Goal: Transaction & Acquisition: Book appointment/travel/reservation

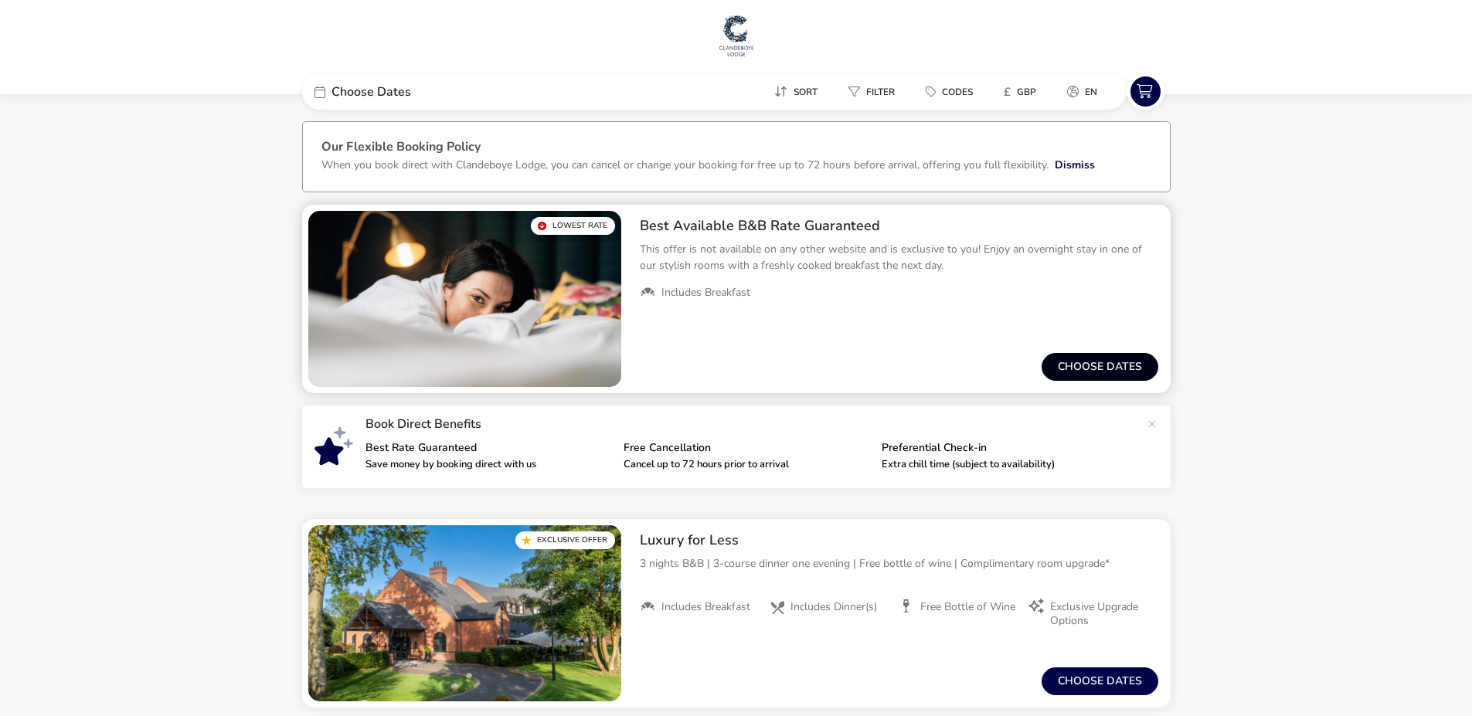
click at [1084, 359] on button "Choose dates" at bounding box center [1100, 367] width 117 height 28
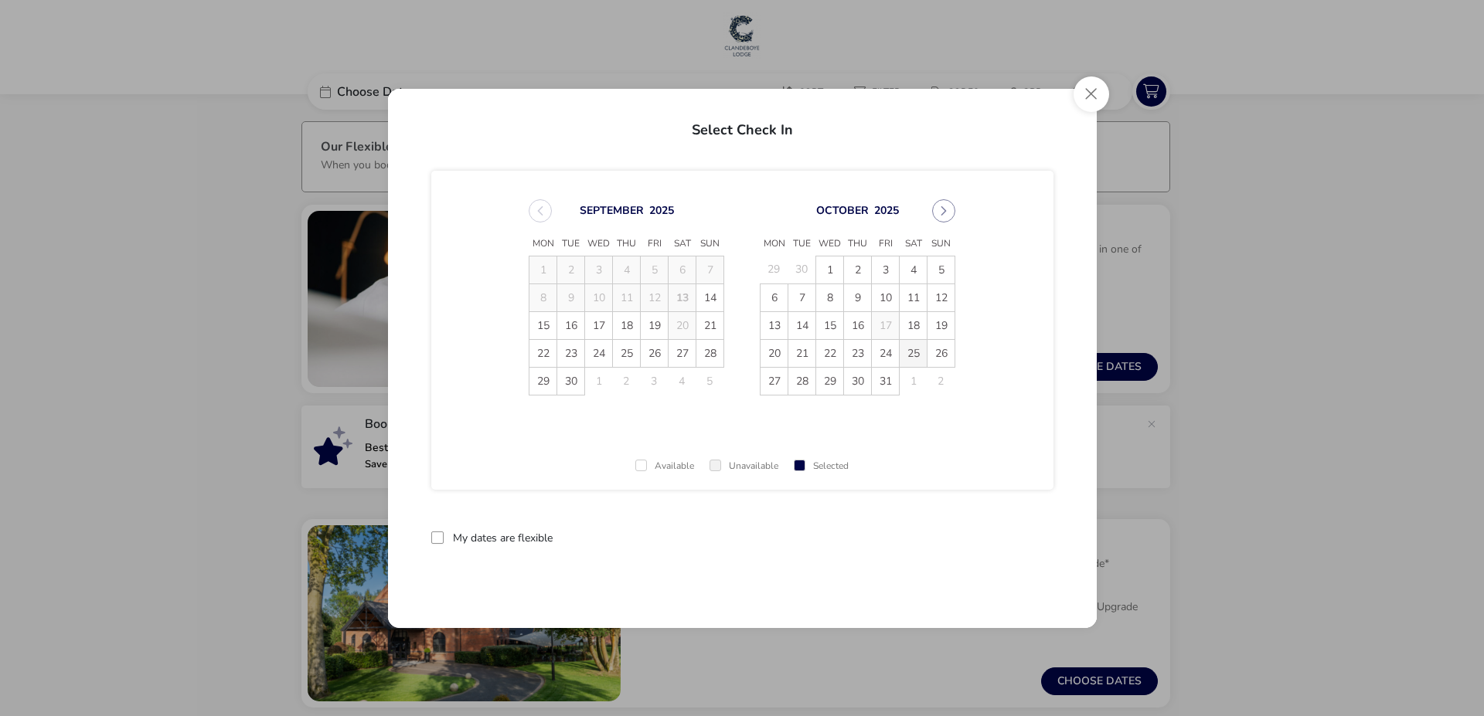
click at [914, 351] on span "25" at bounding box center [913, 353] width 27 height 27
click at [809, 547] on div "reset" at bounding box center [858, 539] width 390 height 36
click at [439, 534] on div at bounding box center [437, 538] width 12 height 12
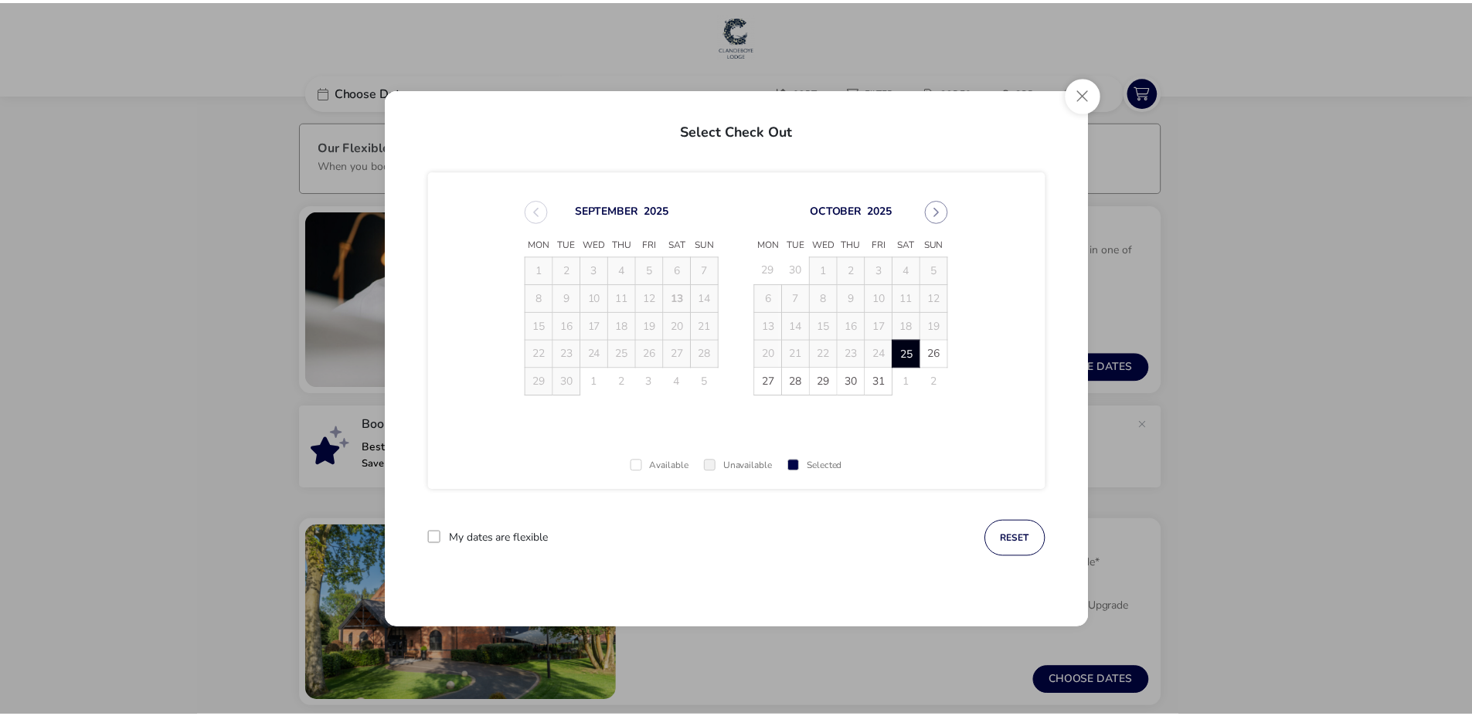
scroll to position [8, 9]
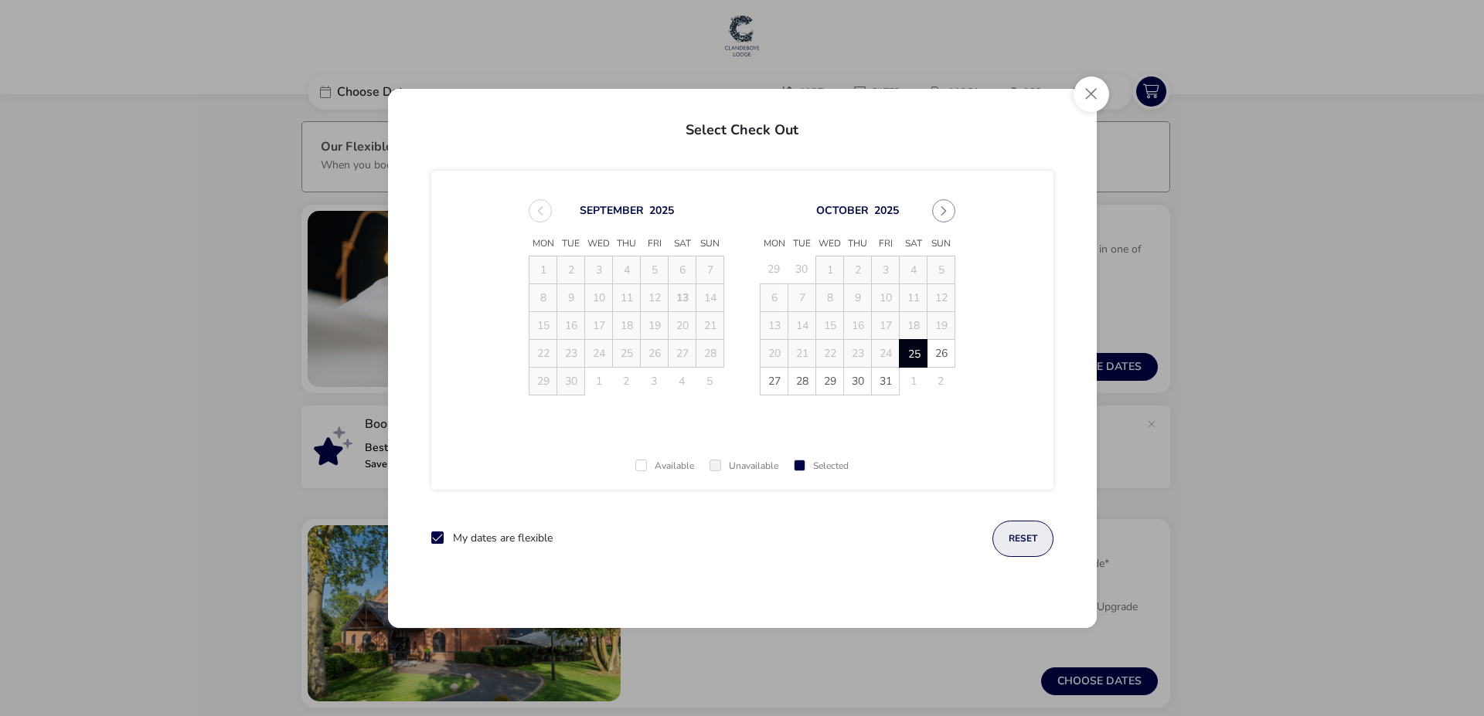
click at [1011, 530] on button "reset" at bounding box center [1022, 539] width 61 height 36
click at [913, 349] on span "25" at bounding box center [913, 353] width 27 height 27
click at [1018, 534] on button "reset" at bounding box center [1022, 539] width 61 height 36
click at [912, 358] on span "25" at bounding box center [913, 353] width 27 height 27
click at [937, 356] on span "26" at bounding box center [940, 353] width 27 height 27
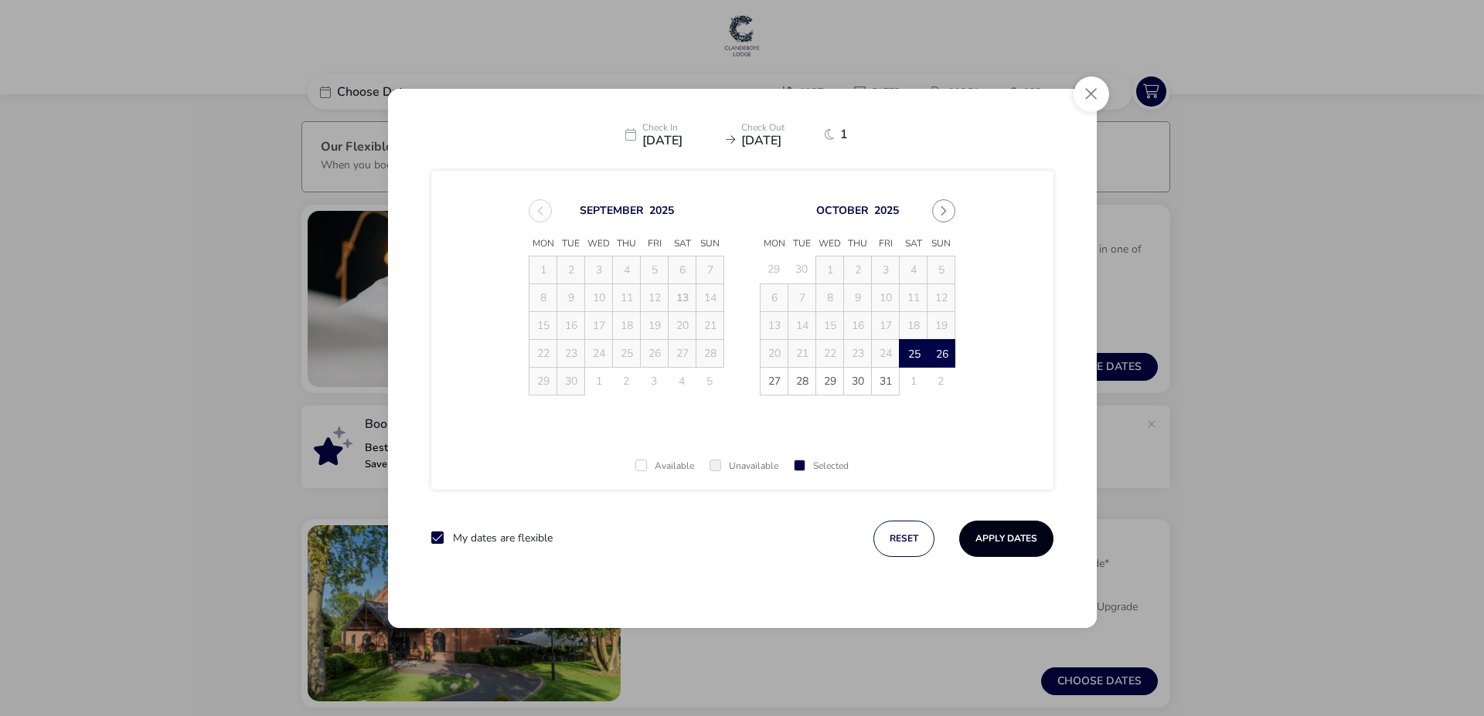
click at [1019, 535] on button "Apply Dates" at bounding box center [1006, 539] width 94 height 36
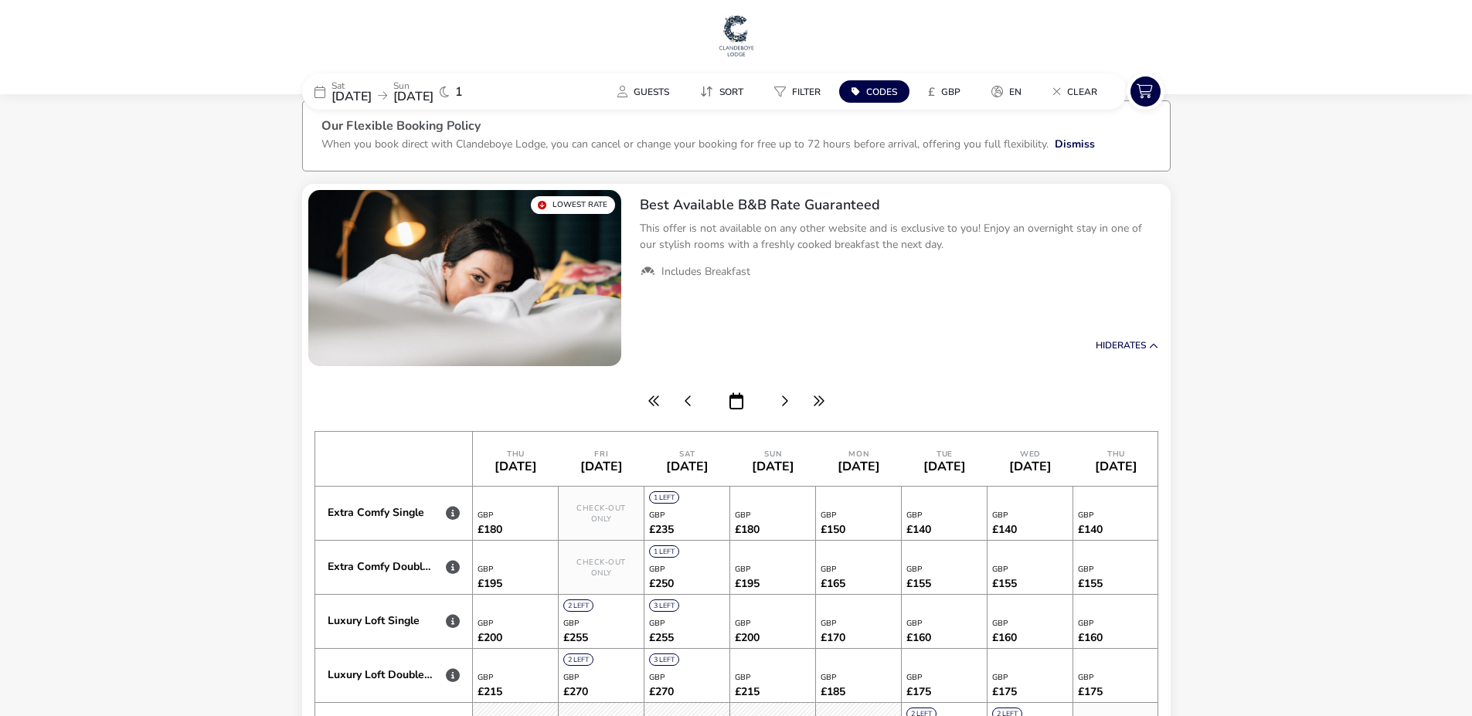
scroll to position [15, 0]
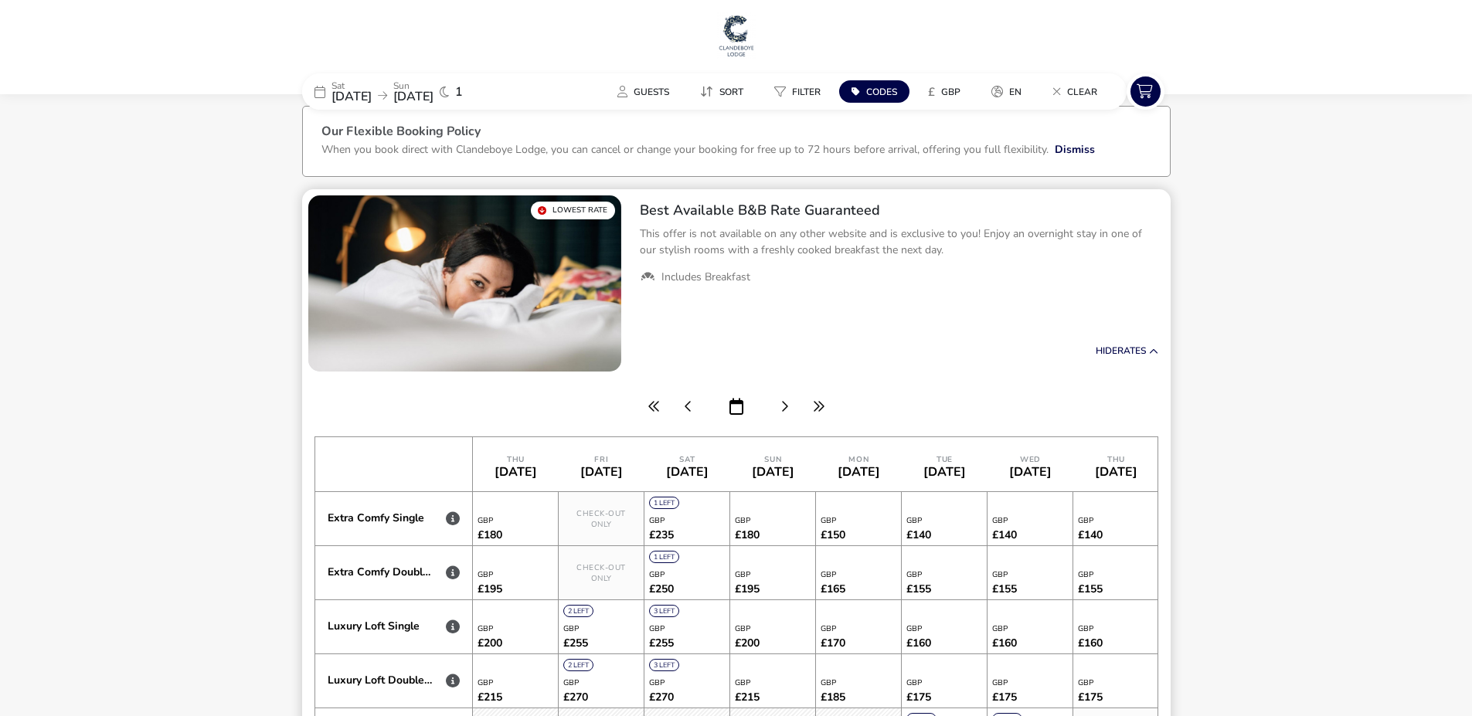
click at [556, 206] on div "Lowest Rate" at bounding box center [573, 211] width 84 height 18
click at [551, 213] on div "Lowest Rate" at bounding box center [573, 211] width 84 height 18
click at [1155, 353] on icon at bounding box center [1153, 351] width 9 height 9
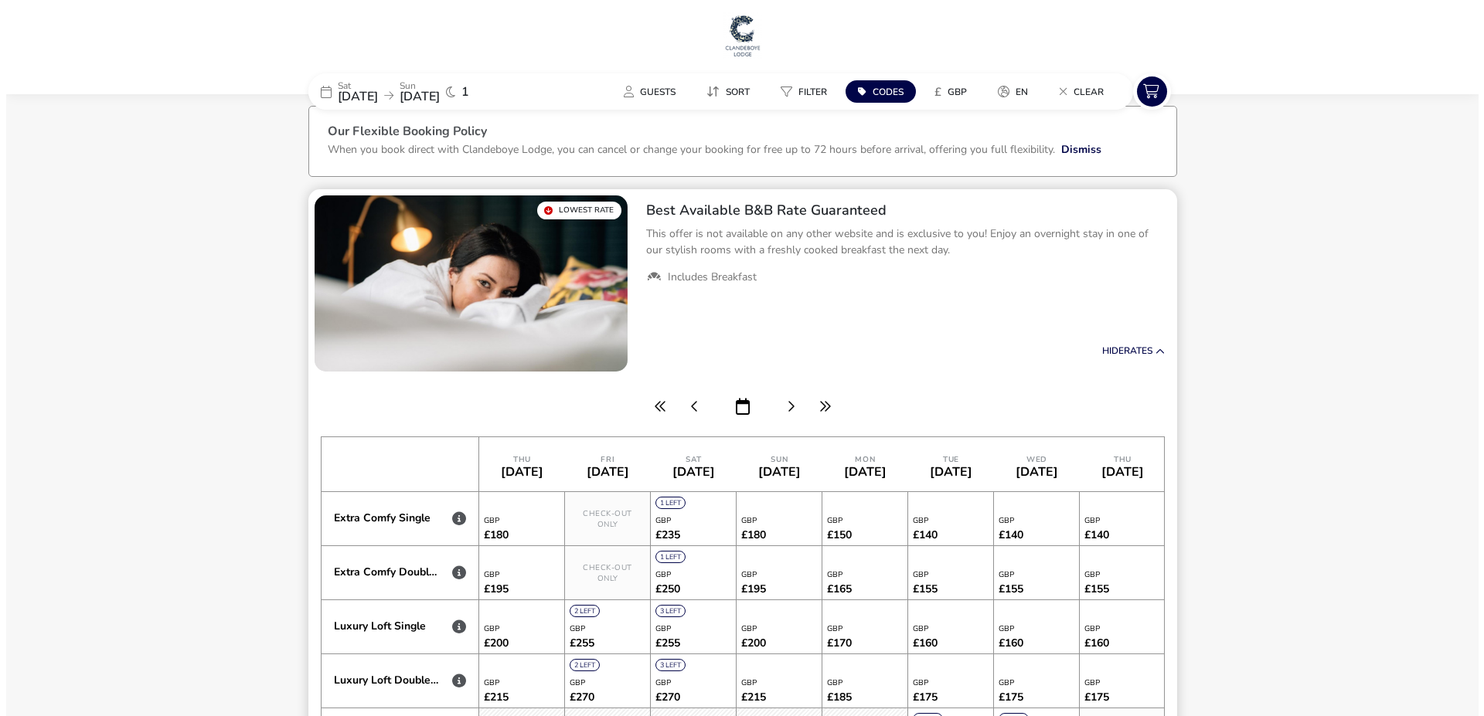
scroll to position [0, 0]
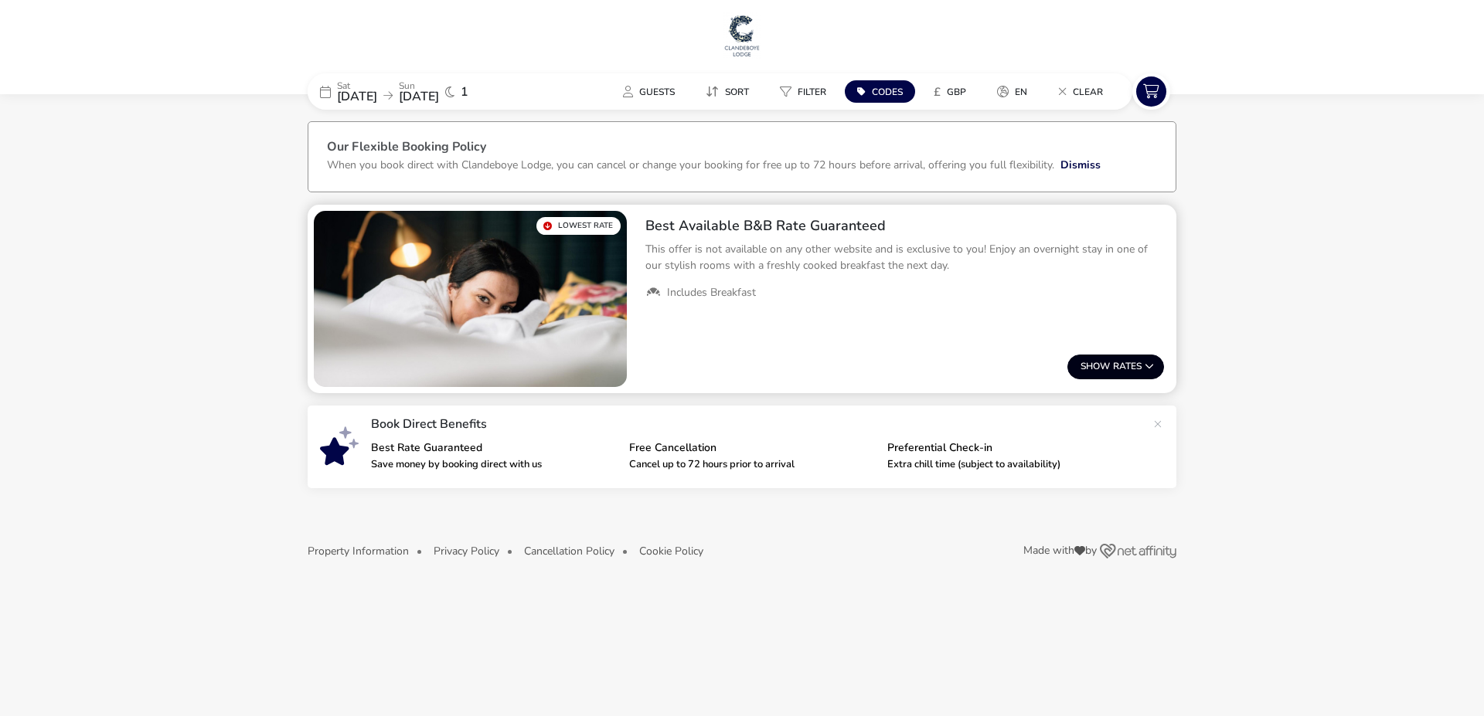
click at [1119, 368] on button "Show Rates" at bounding box center [1115, 367] width 97 height 25
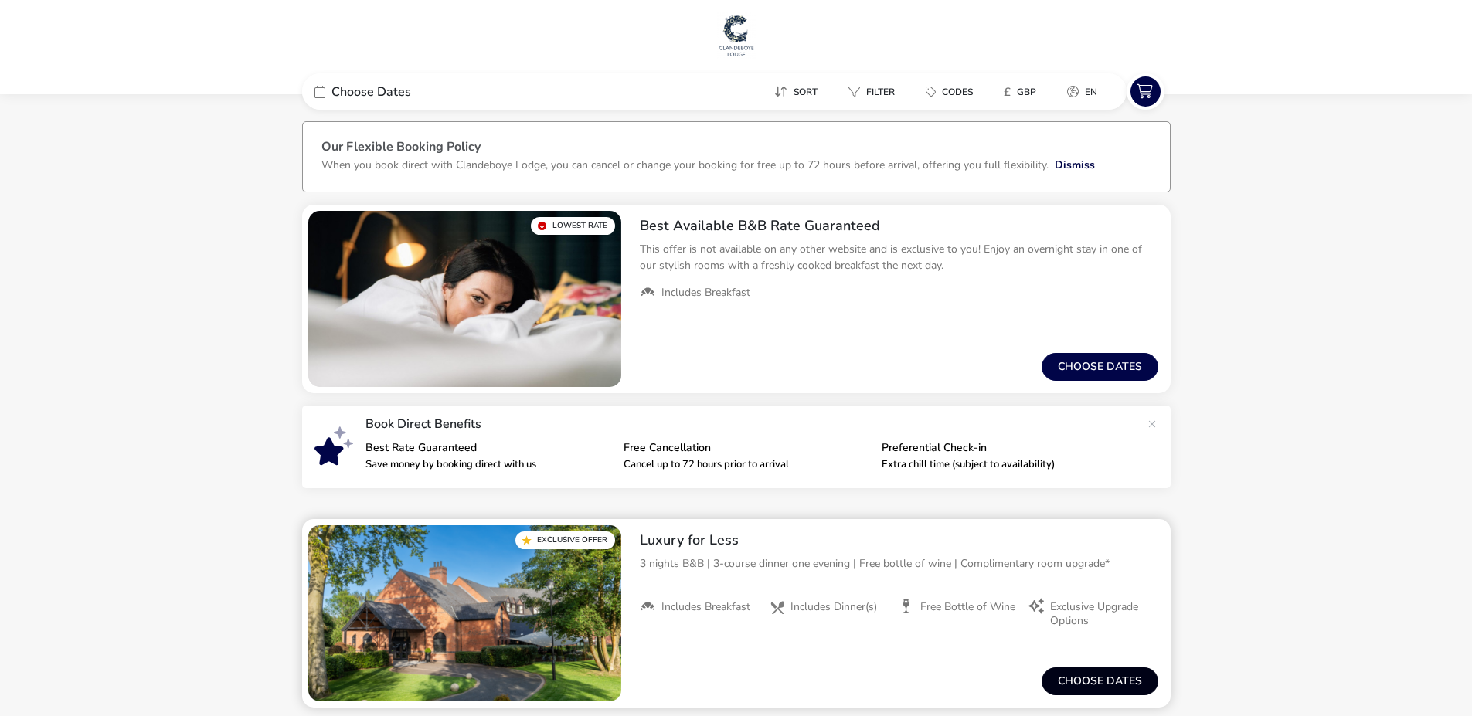
click at [1083, 675] on button "Choose dates" at bounding box center [1100, 682] width 117 height 28
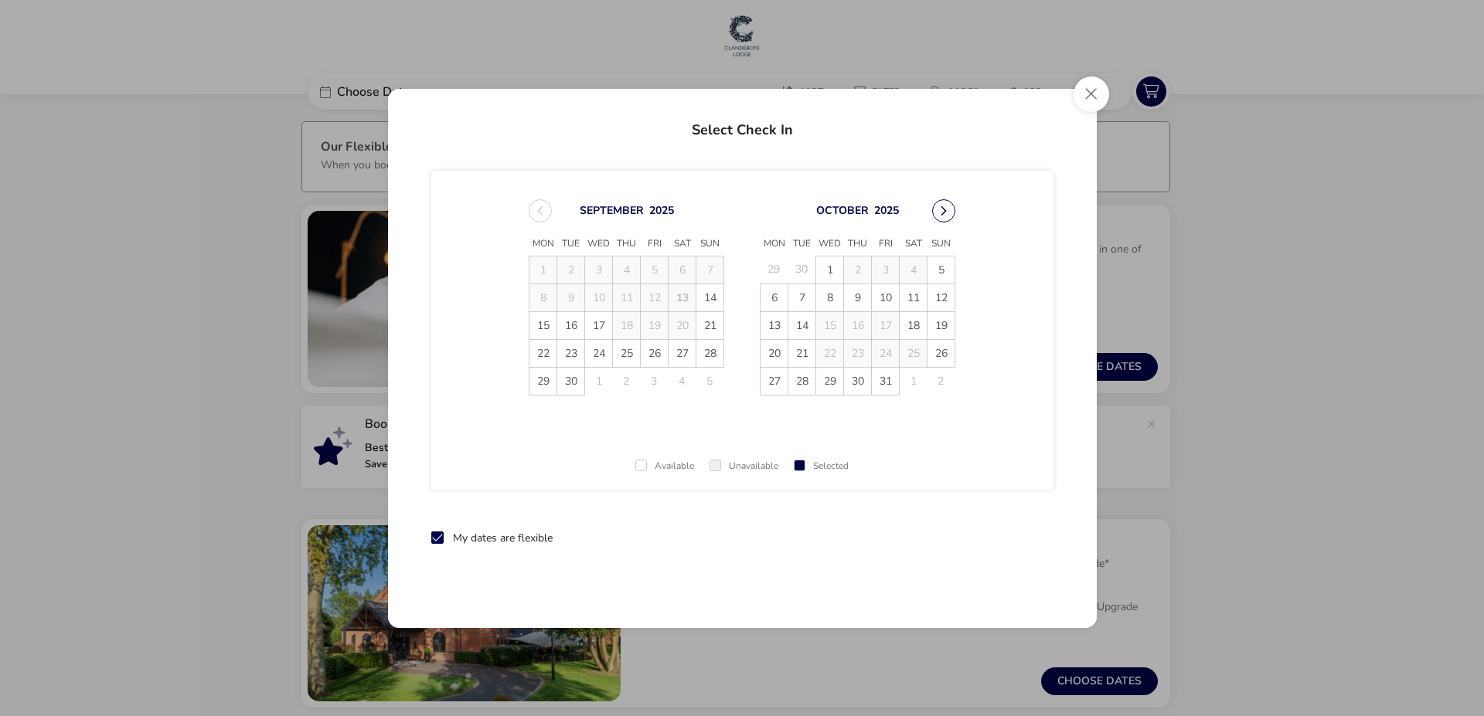
click at [943, 210] on button "Next Month" at bounding box center [943, 210] width 23 height 23
click at [677, 296] on span "11" at bounding box center [681, 297] width 27 height 27
click at [709, 298] on td "12" at bounding box center [710, 298] width 28 height 28
click at [710, 298] on td "12" at bounding box center [710, 298] width 28 height 28
click at [689, 298] on span "11" at bounding box center [681, 297] width 27 height 27
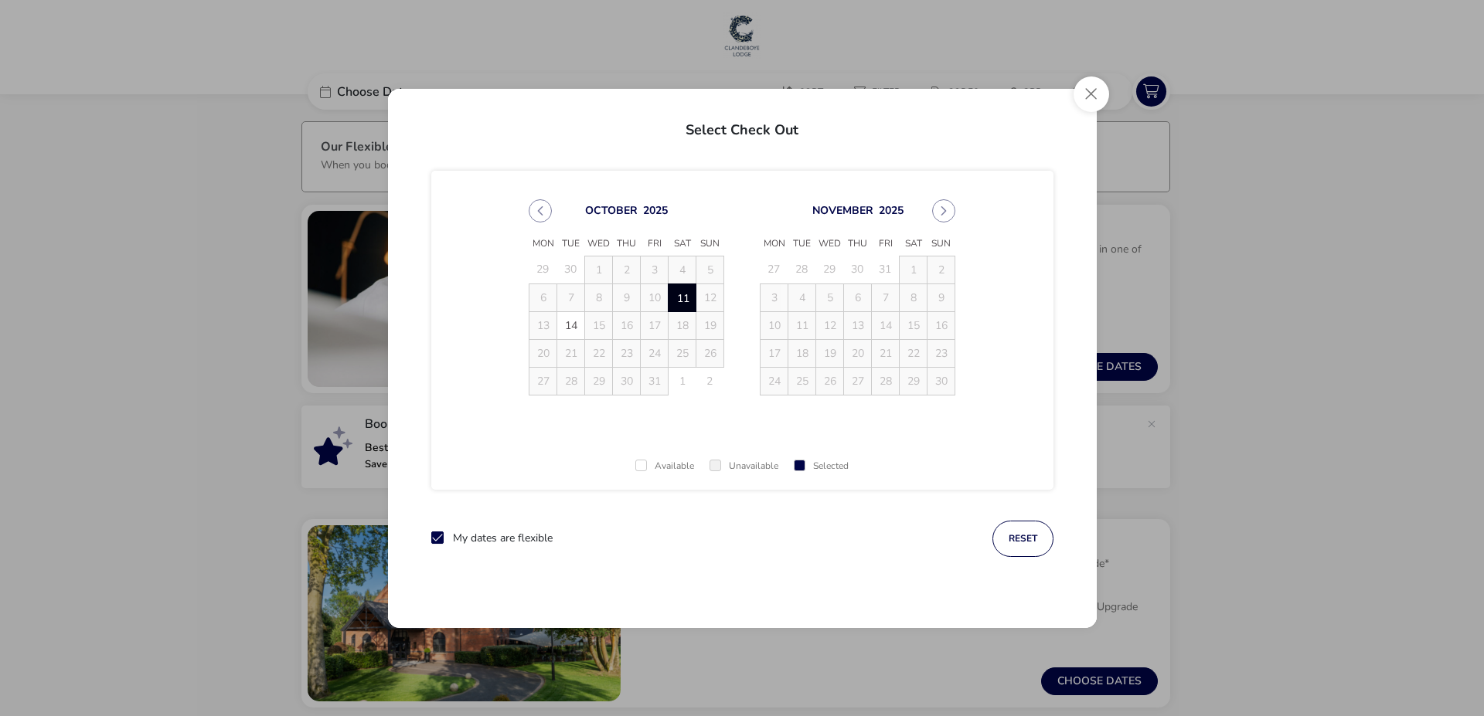
click at [710, 297] on td "12" at bounding box center [710, 298] width 28 height 28
click at [1029, 526] on button "reset" at bounding box center [1022, 539] width 61 height 36
click at [709, 295] on span "12" at bounding box center [709, 297] width 27 height 27
click at [671, 294] on td "11" at bounding box center [682, 298] width 28 height 28
click at [681, 294] on td "11" at bounding box center [682, 298] width 28 height 28
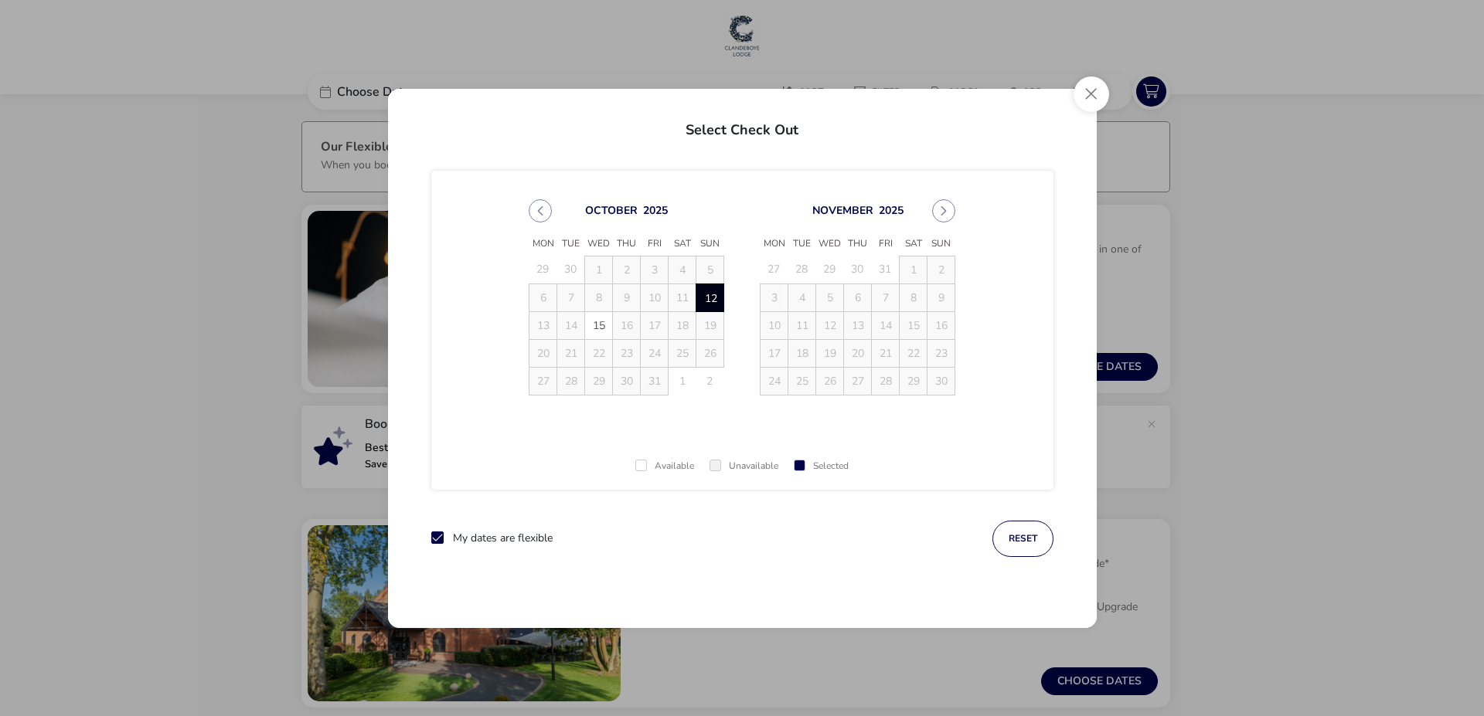
click at [680, 294] on td "11" at bounding box center [682, 298] width 28 height 28
click at [1030, 526] on button "reset" at bounding box center [1022, 539] width 61 height 36
click at [676, 298] on span "11" at bounding box center [681, 297] width 27 height 27
click at [1019, 541] on button "reset" at bounding box center [1022, 539] width 61 height 36
click at [684, 321] on span "18" at bounding box center [681, 325] width 27 height 27
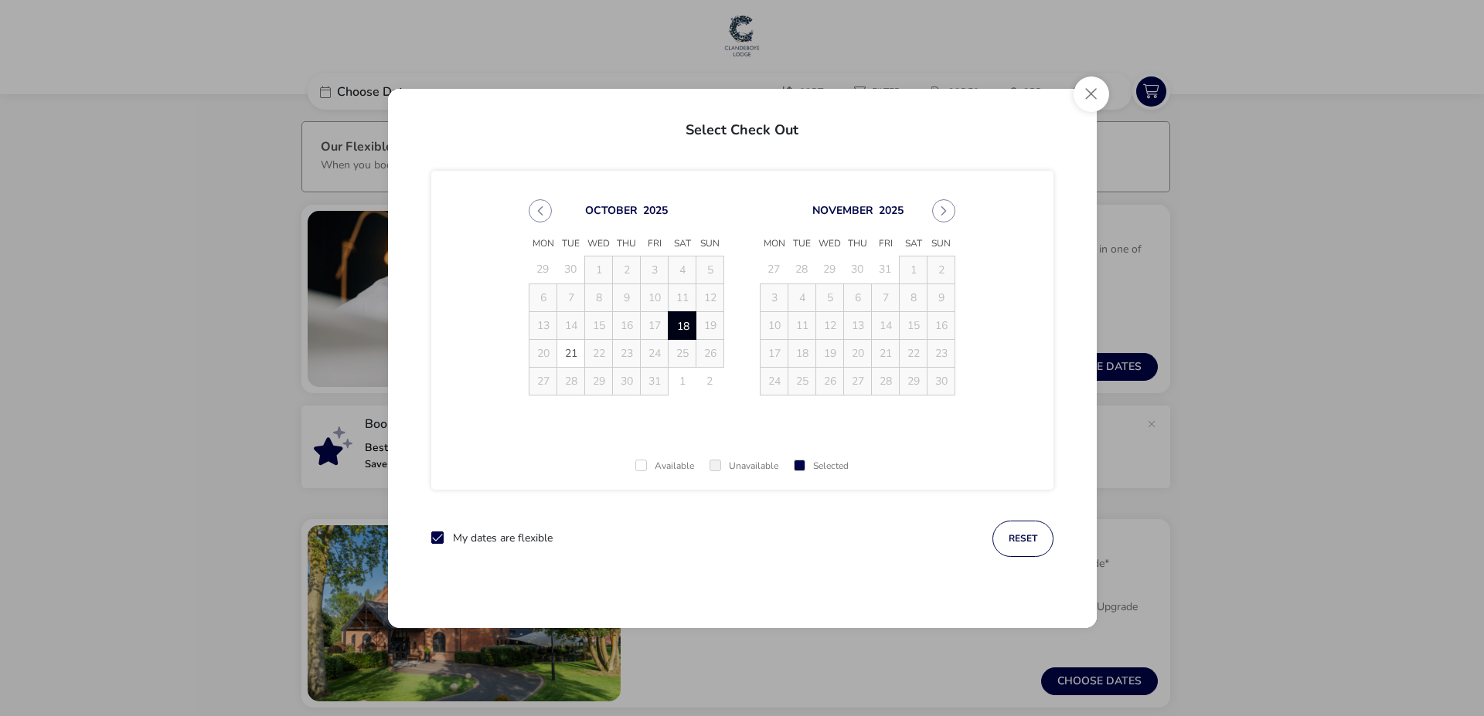
drag, startPoint x: 1029, startPoint y: 537, endPoint x: 1000, endPoint y: 523, distance: 32.5
click at [1030, 537] on button "reset" at bounding box center [1022, 539] width 61 height 36
click at [681, 295] on span "11" at bounding box center [681, 297] width 27 height 27
click at [705, 293] on td "12" at bounding box center [710, 298] width 28 height 28
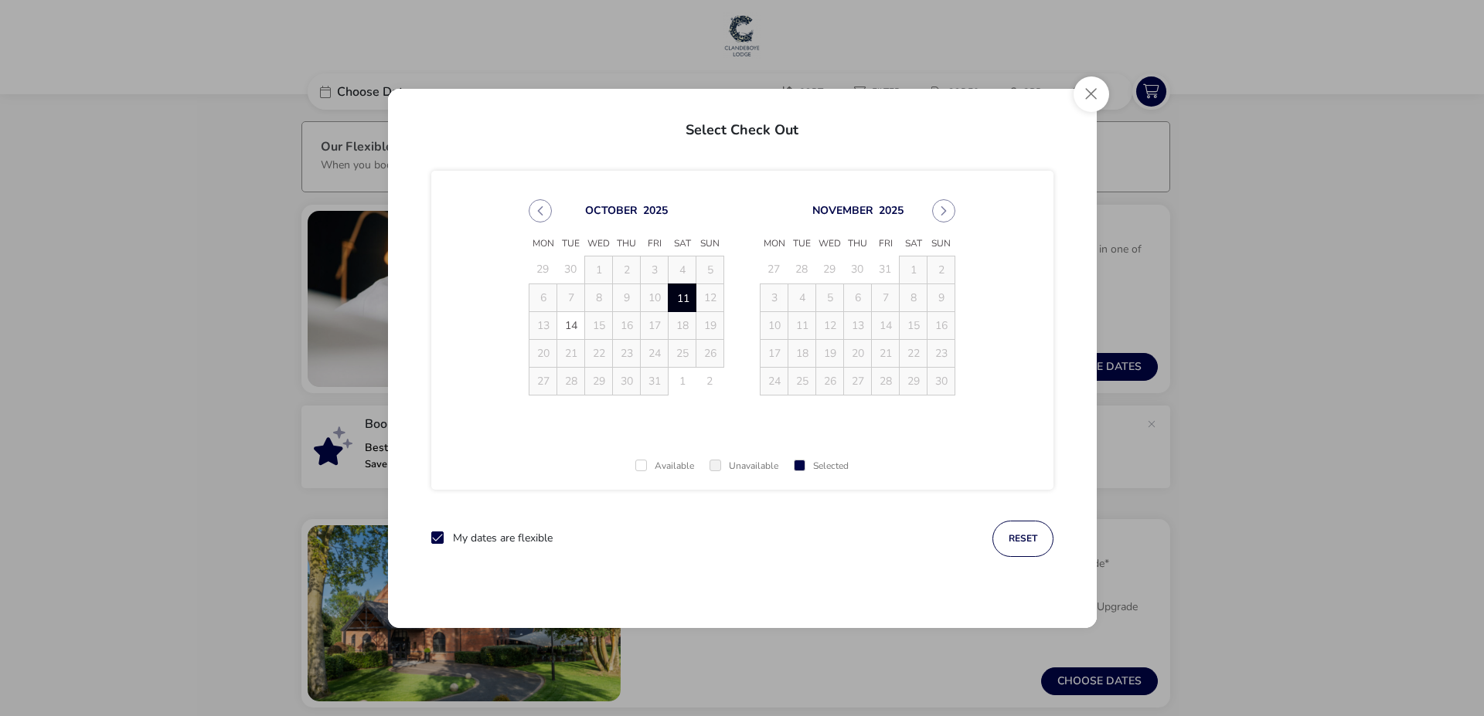
click at [705, 293] on td "12" at bounding box center [710, 298] width 28 height 28
click at [718, 461] on span at bounding box center [715, 466] width 12 height 12
drag, startPoint x: 647, startPoint y: 467, endPoint x: 664, endPoint y: 468, distance: 17.0
click at [648, 468] on div "Available" at bounding box center [664, 466] width 59 height 10
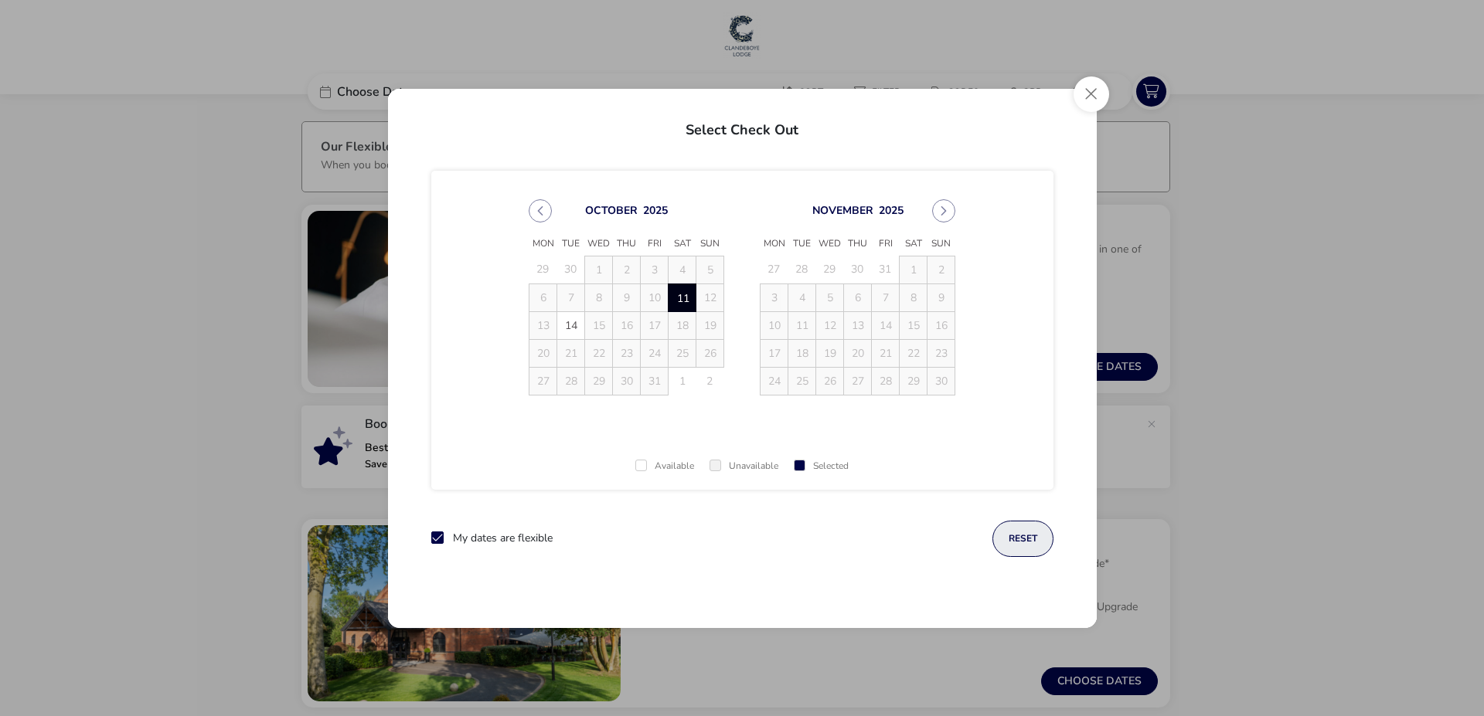
click at [1017, 545] on button "reset" at bounding box center [1022, 539] width 61 height 36
click at [1081, 92] on button "Close" at bounding box center [1091, 95] width 36 height 36
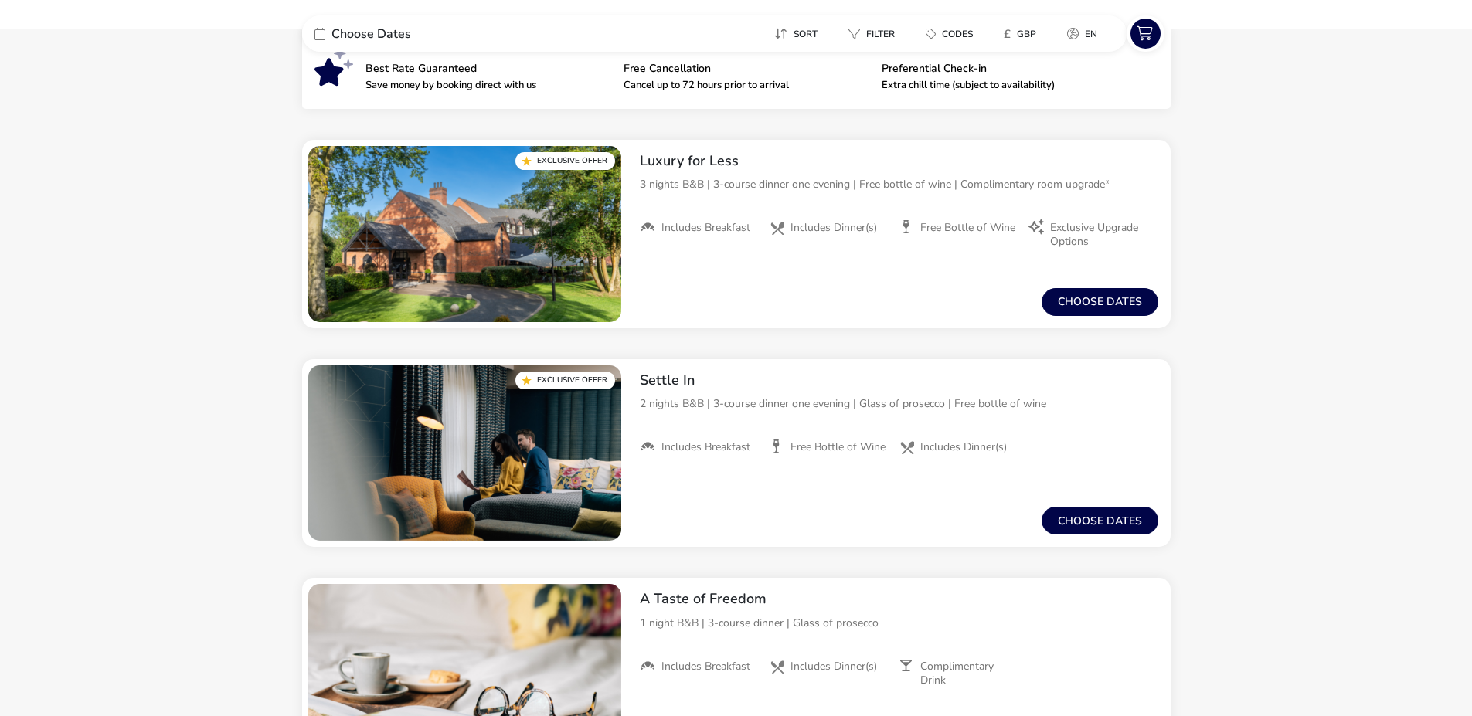
scroll to position [397, 0]
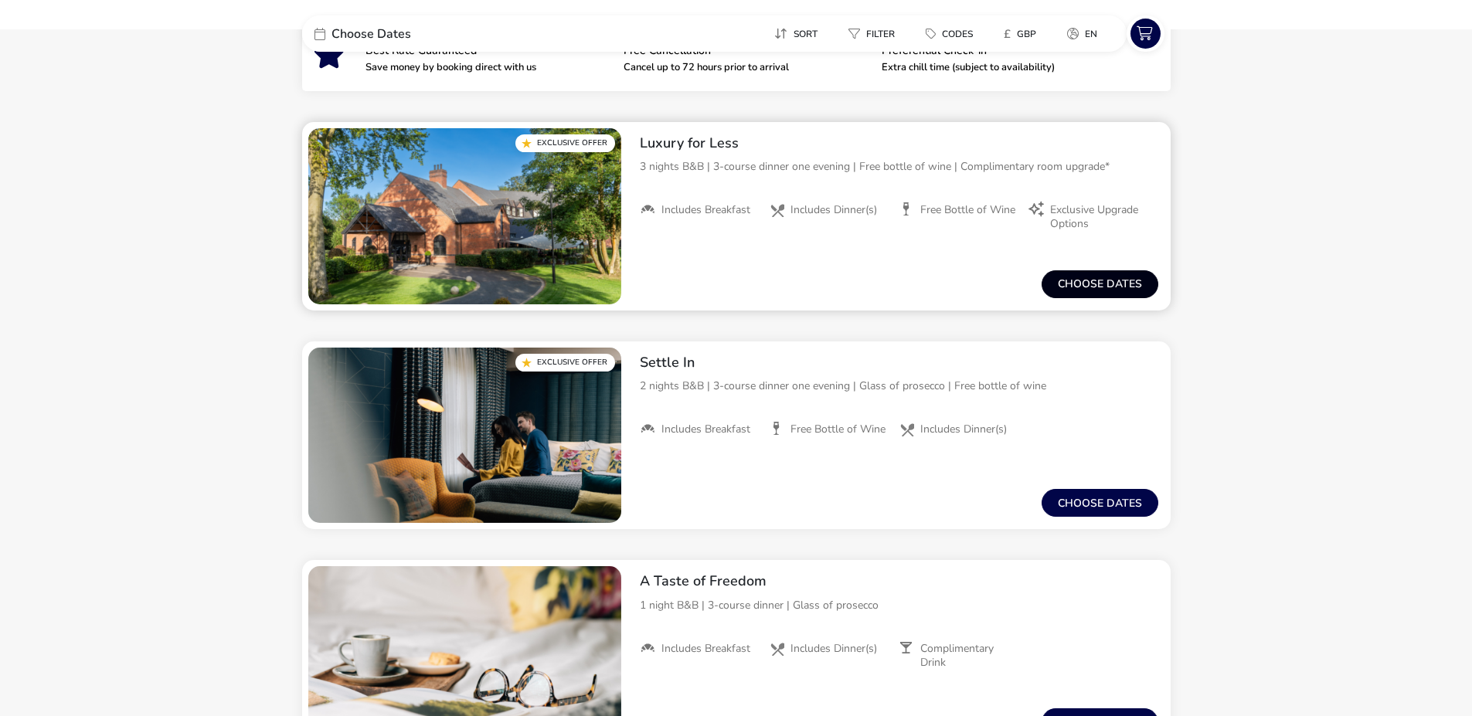
click at [1085, 277] on button "Choose dates" at bounding box center [1100, 284] width 117 height 28
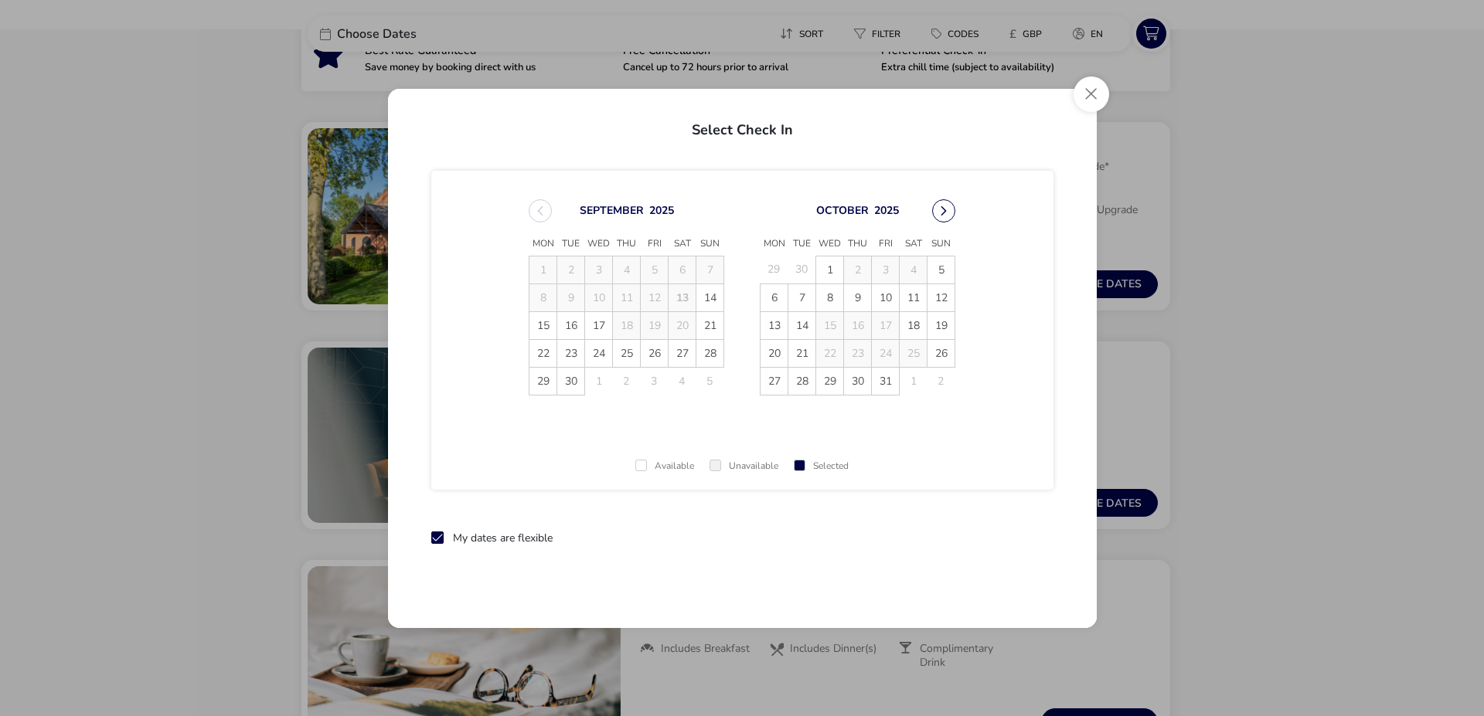
click at [936, 214] on button "Next Month" at bounding box center [943, 210] width 23 height 23
click at [890, 297] on span "7" at bounding box center [885, 297] width 27 height 27
click at [917, 294] on td "8" at bounding box center [914, 298] width 28 height 28
click at [918, 298] on td "8" at bounding box center [914, 298] width 28 height 28
click at [944, 298] on td "9" at bounding box center [941, 298] width 28 height 28
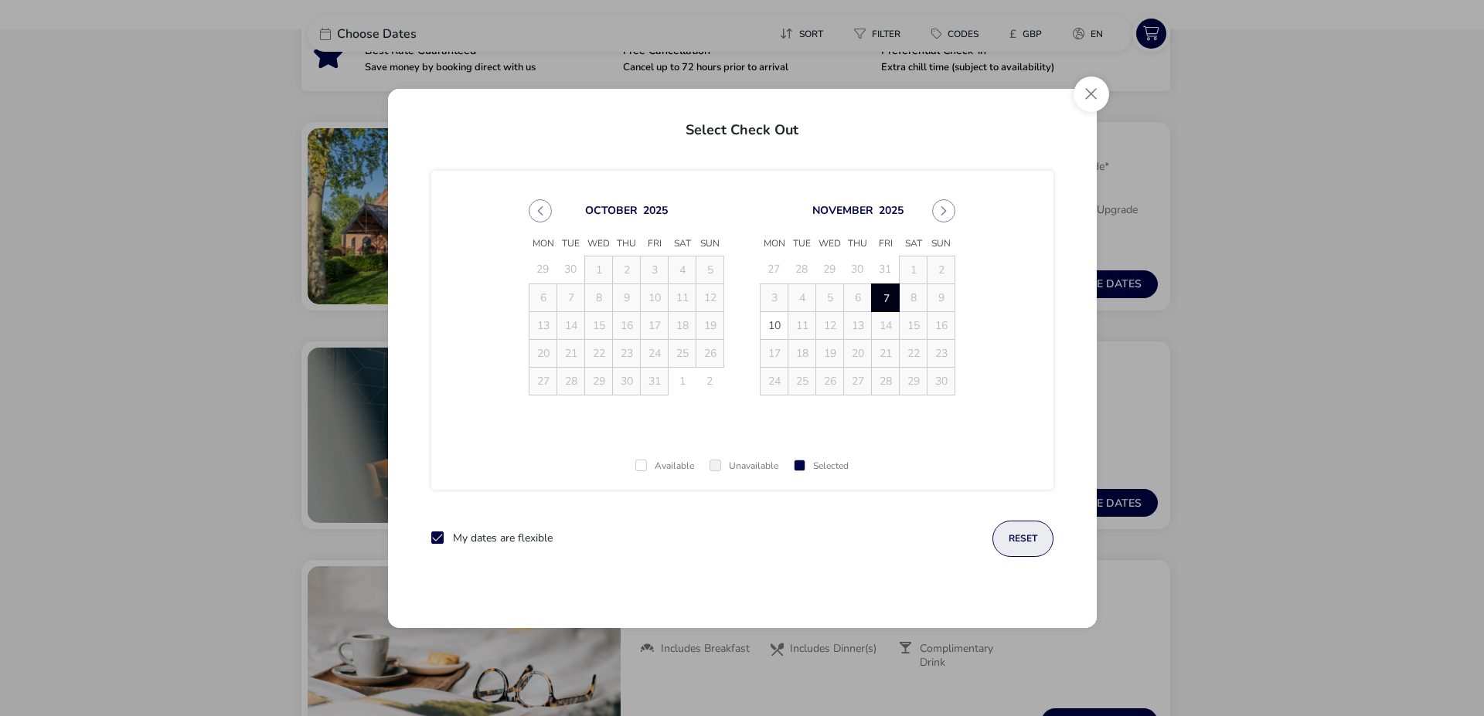
click at [1018, 539] on button "reset" at bounding box center [1022, 539] width 61 height 36
click at [914, 301] on span "8" at bounding box center [913, 297] width 27 height 27
click at [1022, 545] on button "reset" at bounding box center [1022, 539] width 61 height 36
drag, startPoint x: 909, startPoint y: 298, endPoint x: 947, endPoint y: 299, distance: 37.9
click at [947, 299] on tr "3 4 5 6 7 8 9" at bounding box center [857, 298] width 195 height 28
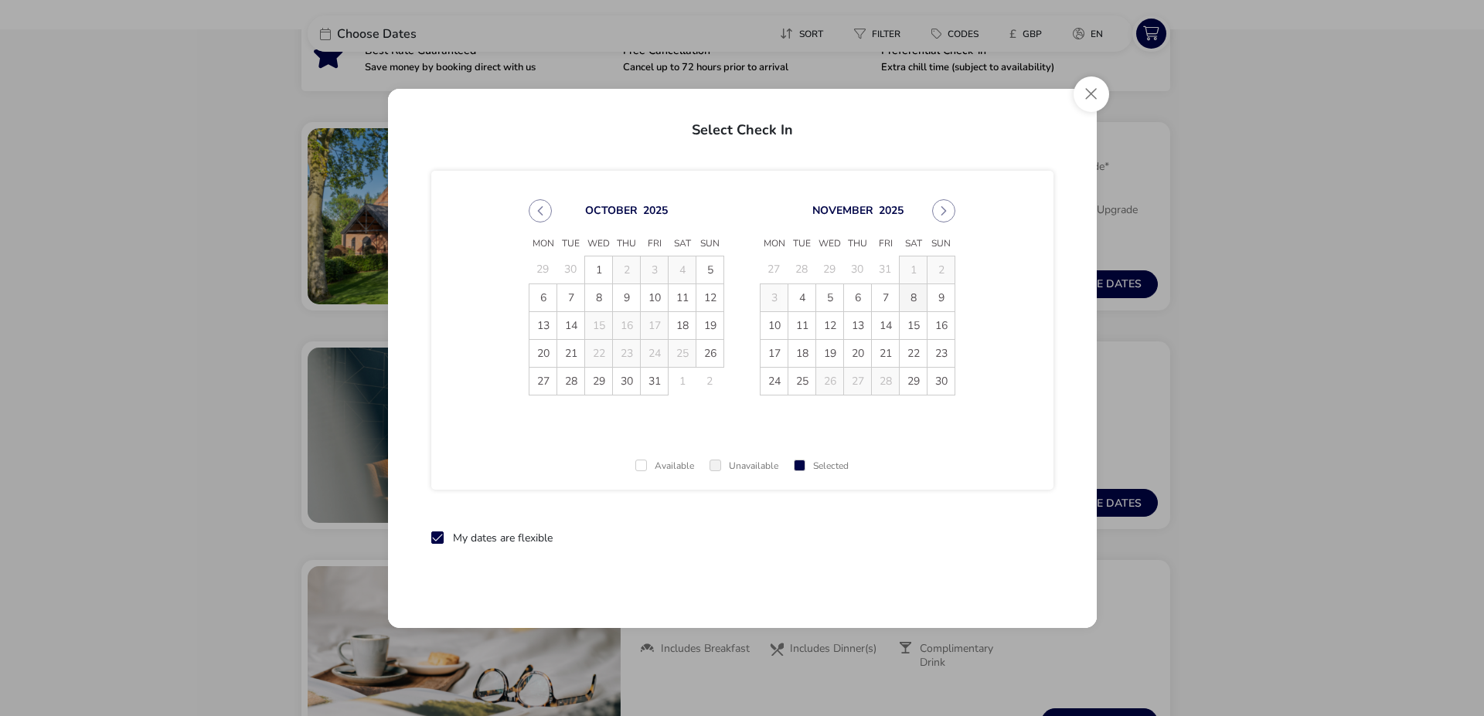
click at [914, 295] on span "8" at bounding box center [913, 297] width 27 height 27
click at [943, 294] on td "9" at bounding box center [941, 298] width 28 height 28
click at [905, 550] on div "reset" at bounding box center [858, 539] width 390 height 36
click at [1090, 92] on button "Close" at bounding box center [1091, 95] width 36 height 36
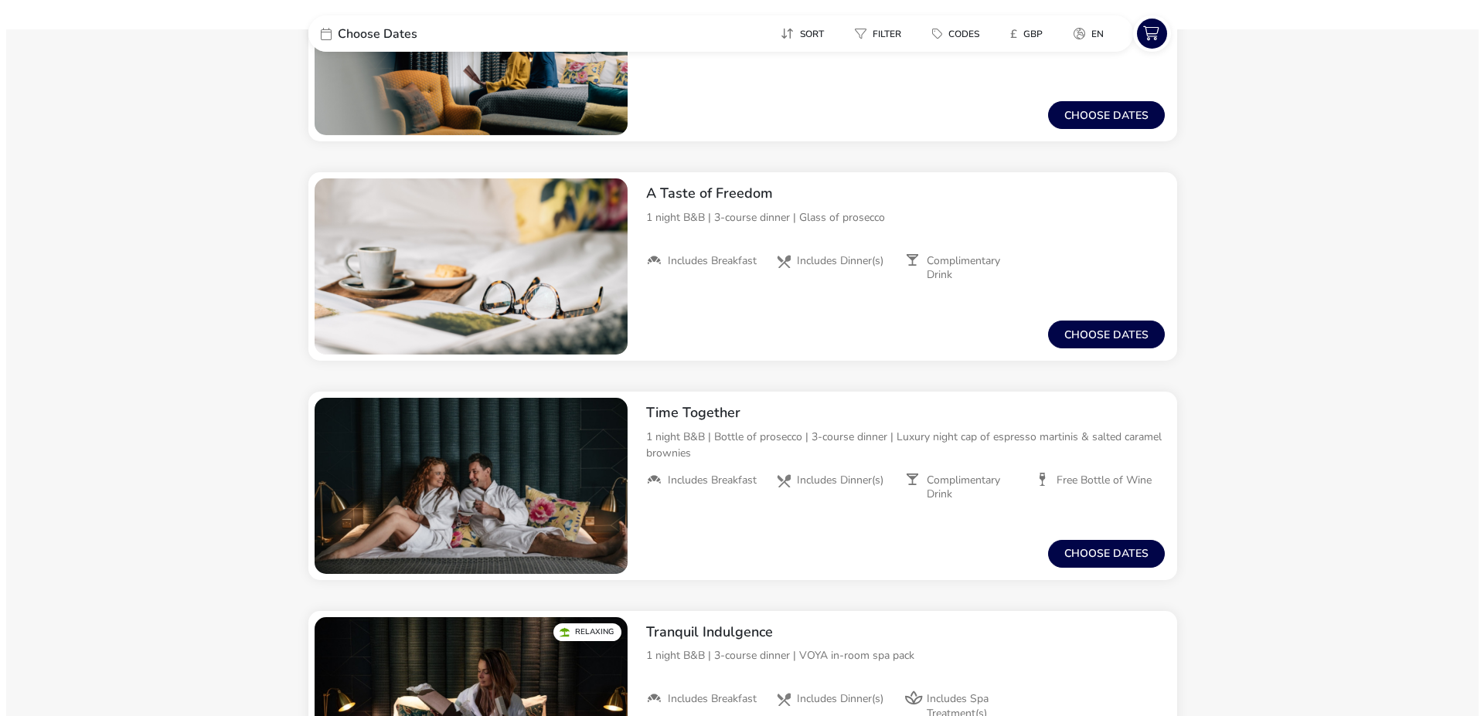
scroll to position [788, 0]
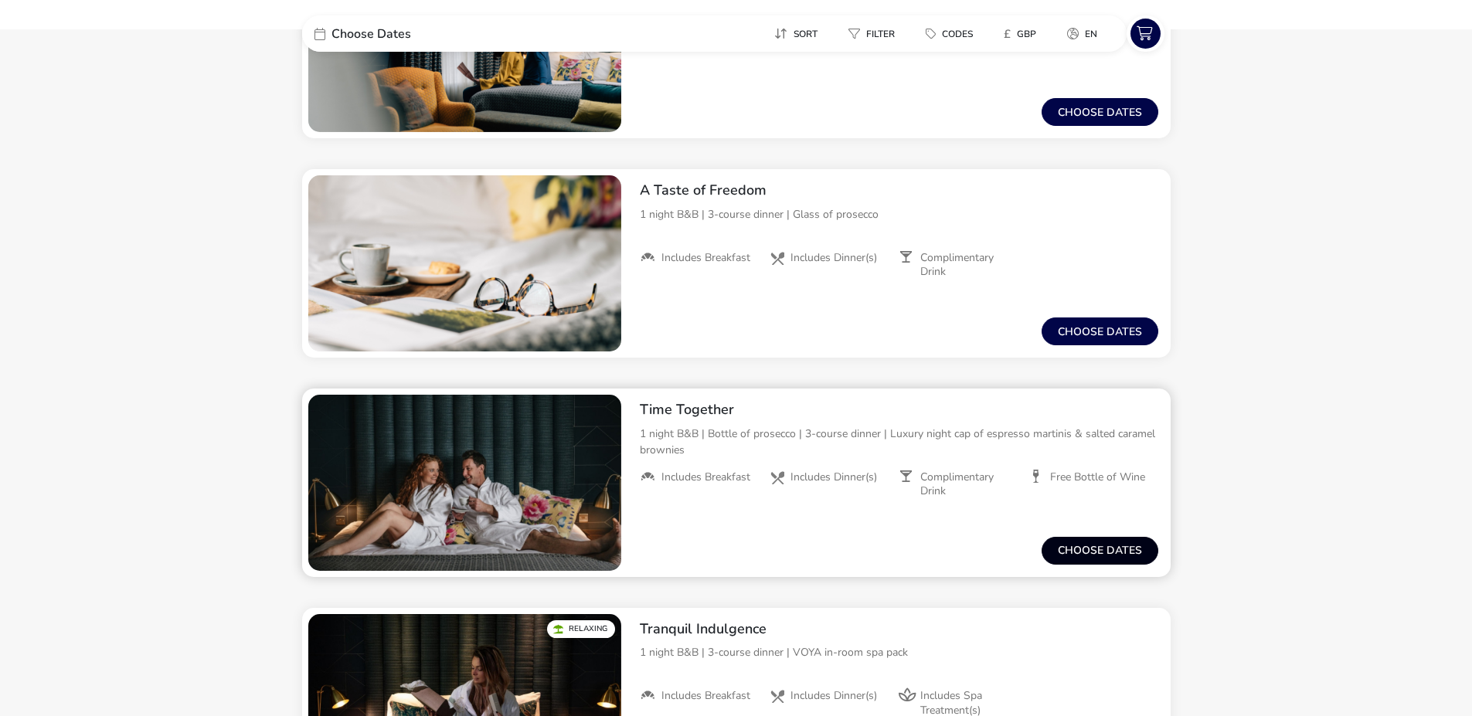
click at [1104, 545] on button "Choose dates" at bounding box center [1100, 551] width 117 height 28
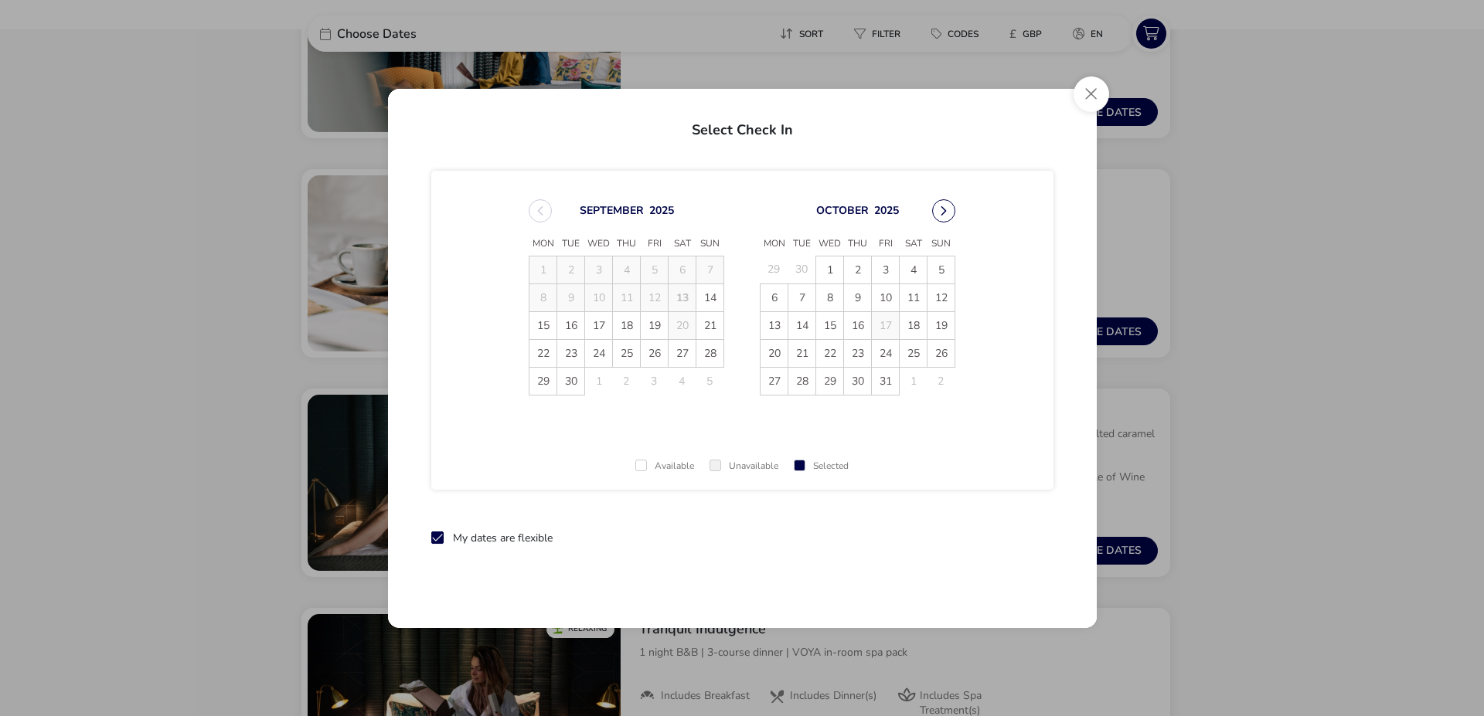
click at [940, 209] on button "Next Month" at bounding box center [943, 210] width 23 height 23
drag, startPoint x: 915, startPoint y: 267, endPoint x: 927, endPoint y: 267, distance: 11.6
click at [916, 267] on span "1" at bounding box center [913, 270] width 27 height 27
click at [935, 266] on span "2" at bounding box center [940, 270] width 27 height 27
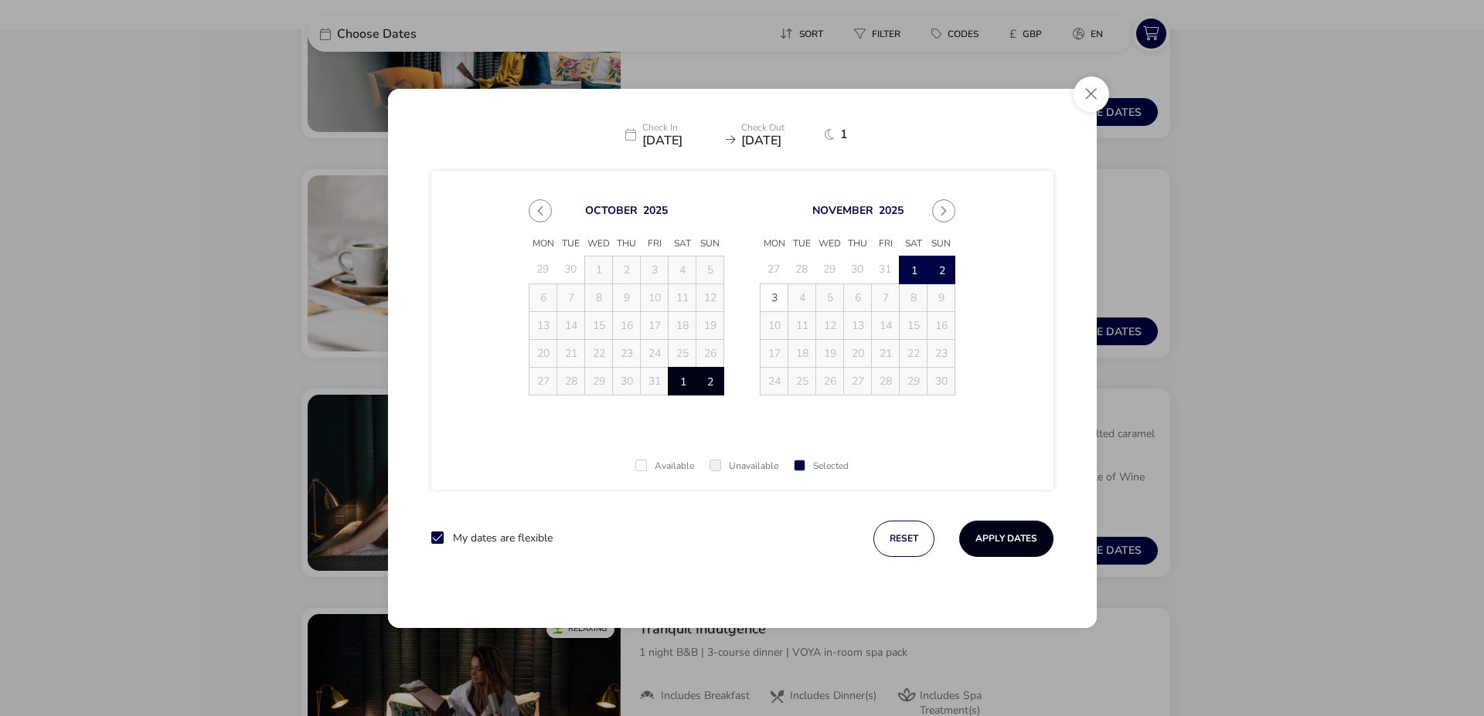
click at [1002, 530] on button "Apply Dates" at bounding box center [1006, 539] width 94 height 36
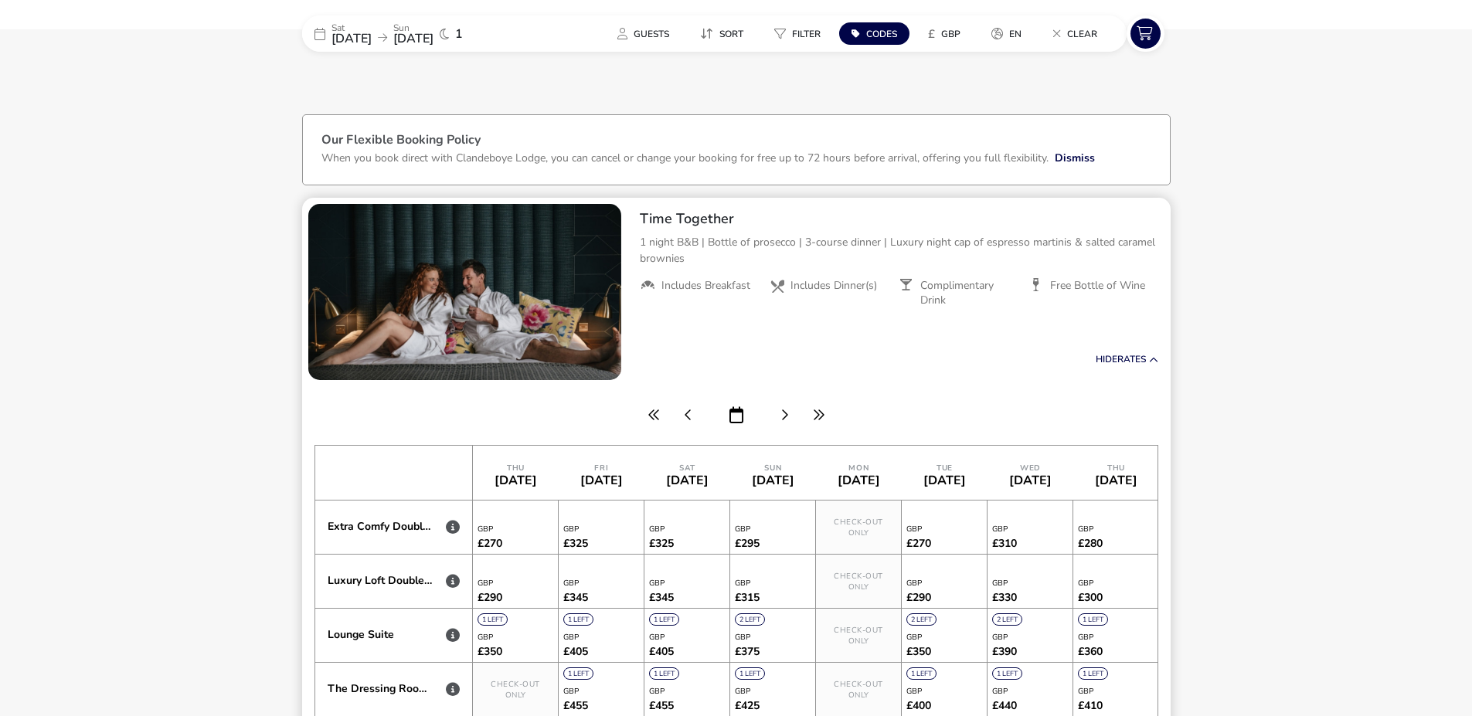
scroll to position [128, 0]
